Goal: Information Seeking & Learning: Learn about a topic

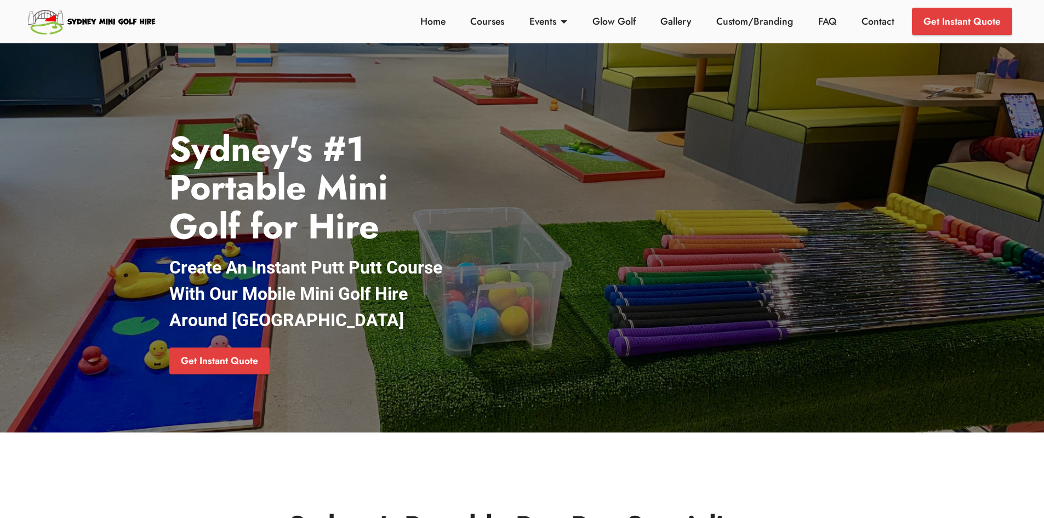
click at [277, 210] on strong "Sydney's #1 Portable Mini Golf for Hire" at bounding box center [278, 188] width 219 height 128
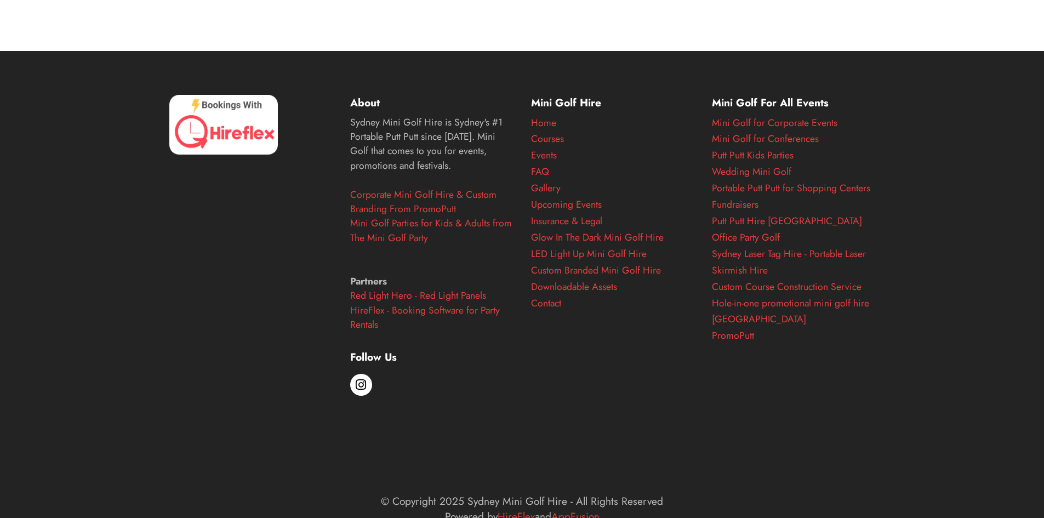
scroll to position [4536, 0]
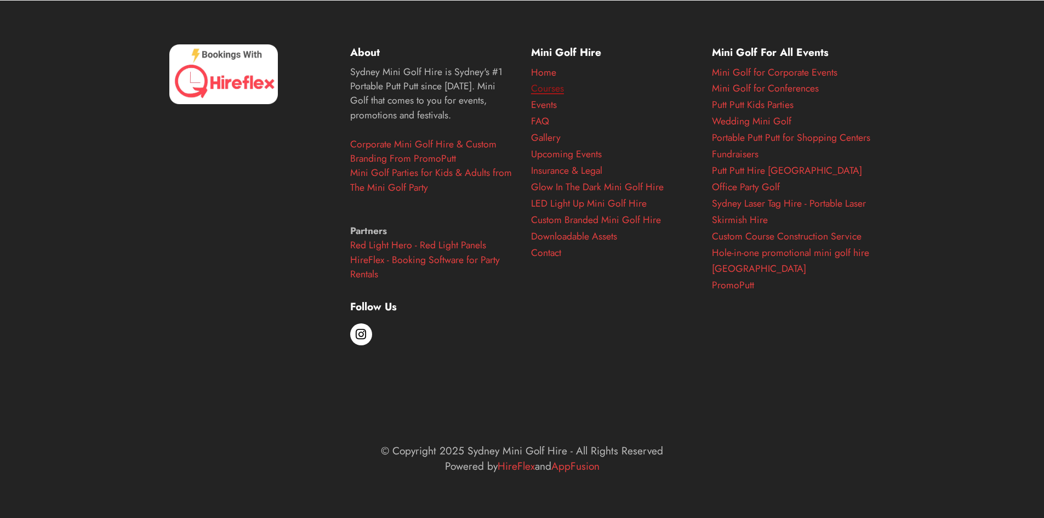
click at [555, 87] on link "Courses" at bounding box center [547, 88] width 33 height 14
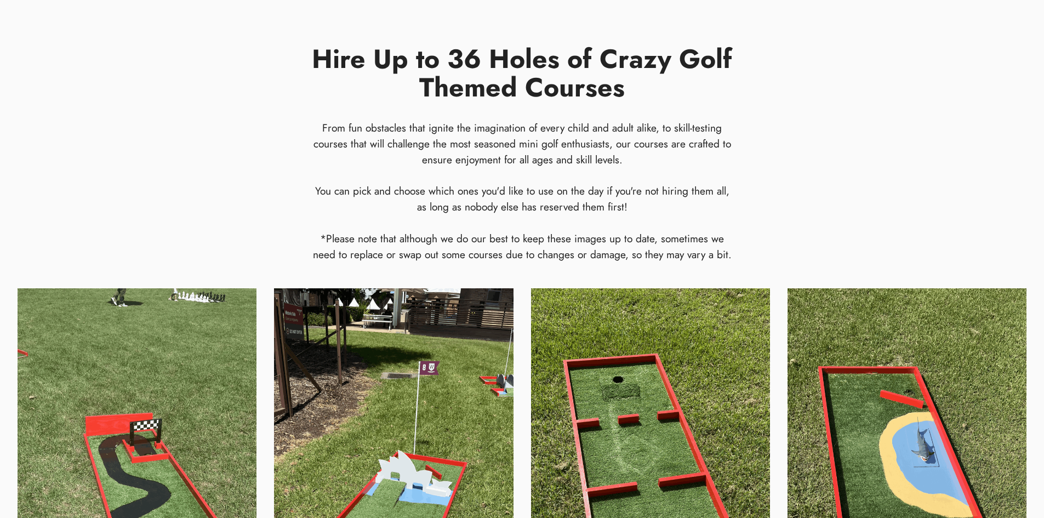
scroll to position [417, 0]
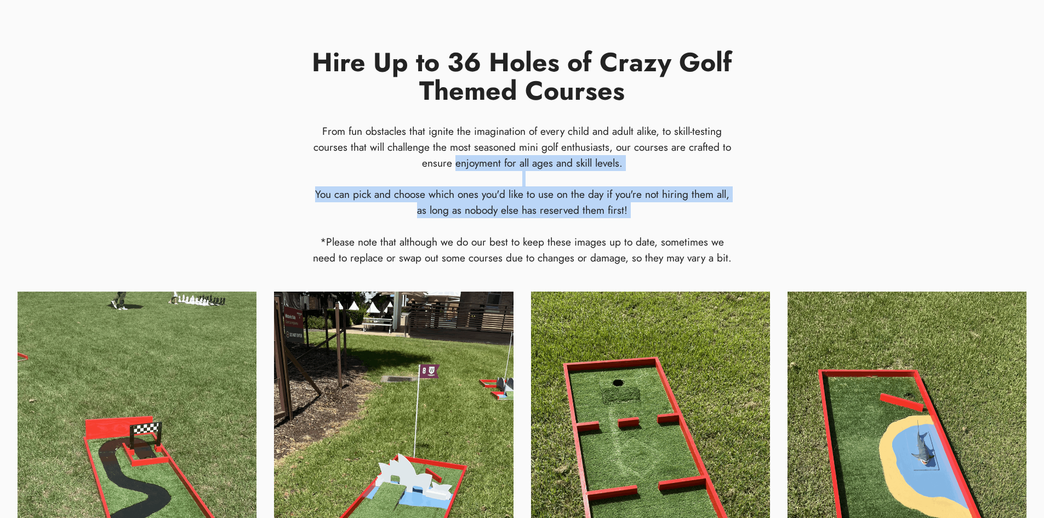
drag, startPoint x: 453, startPoint y: 164, endPoint x: 594, endPoint y: 229, distance: 155.0
click at [621, 225] on h4 "From fun obstacles that ignite the imagination of every child and adult alike, …" at bounding box center [522, 194] width 421 height 142
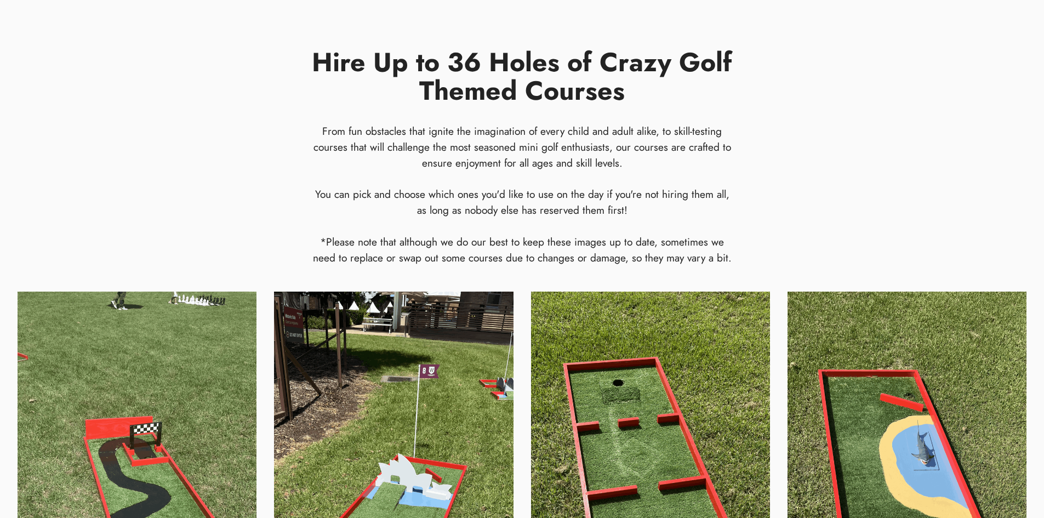
click at [554, 237] on div "You can pick and choose which ones you'd like to use on the day if you're not h…" at bounding box center [522, 225] width 421 height 79
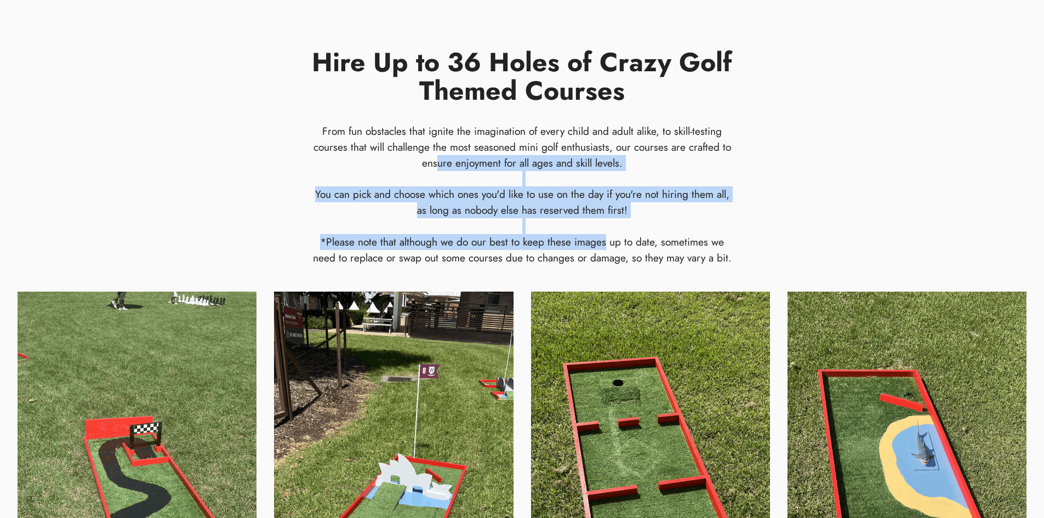
drag, startPoint x: 439, startPoint y: 158, endPoint x: 567, endPoint y: 247, distance: 155.5
click at [606, 246] on h4 "From fun obstacles that ignite the imagination of every child and adult alike, …" at bounding box center [522, 194] width 421 height 142
click at [541, 247] on div "You can pick and choose which ones you'd like to use on the day if you're not h…" at bounding box center [522, 225] width 421 height 79
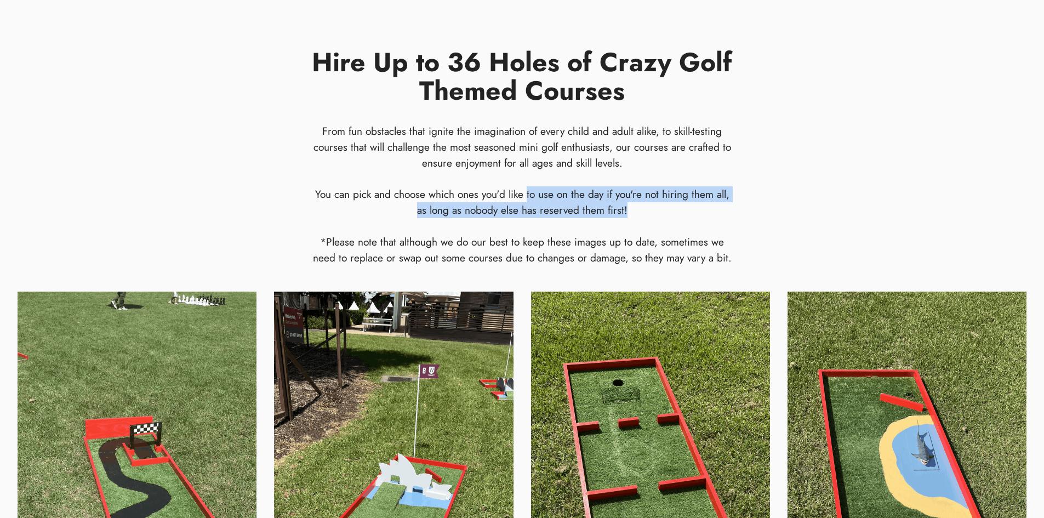
drag, startPoint x: 528, startPoint y: 196, endPoint x: 762, endPoint y: 207, distance: 234.9
click at [762, 207] on div "Hire Up to 36 Holes of Crazy Golf Themed Courses From fun obstacles that ignite…" at bounding box center [522, 140] width 1027 height 301
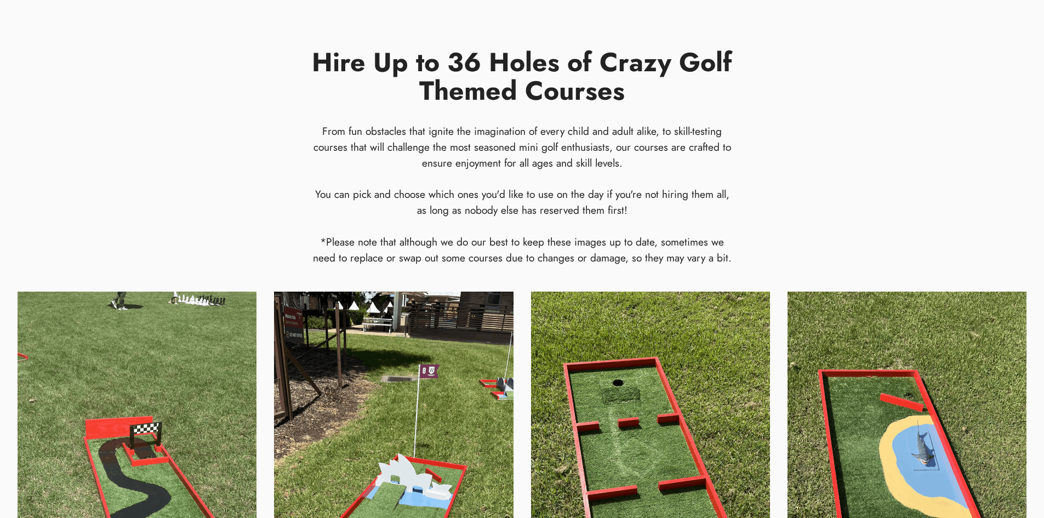
click at [739, 219] on div "Hire Up to 36 Holes of Crazy Golf Themed Courses From fun obstacles that ignite…" at bounding box center [522, 140] width 438 height 301
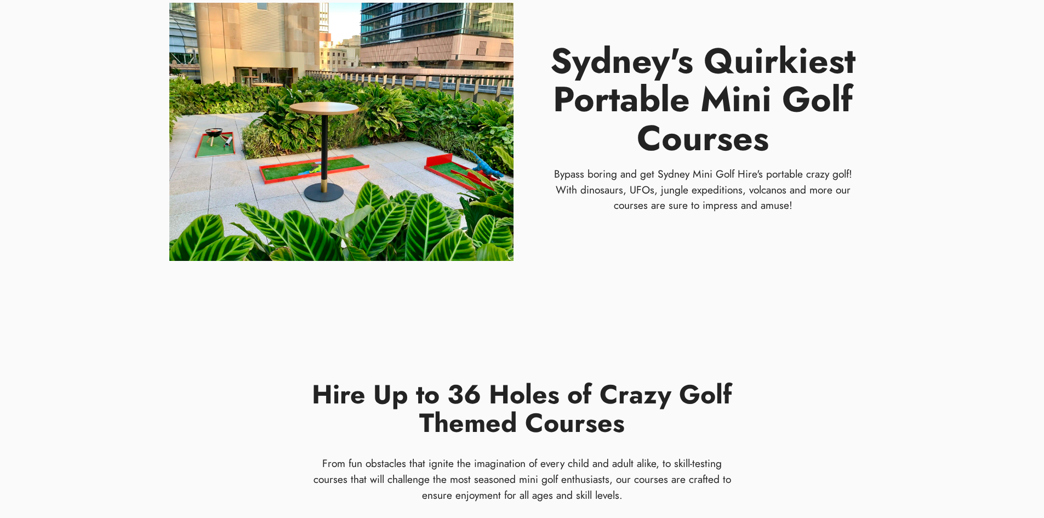
scroll to position [0, 0]
